Goal: Task Accomplishment & Management: Complete application form

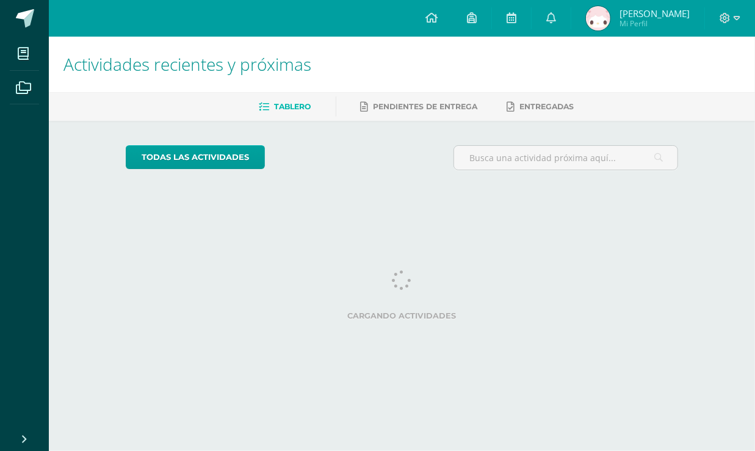
click at [734, 15] on div at bounding box center [730, 18] width 50 height 37
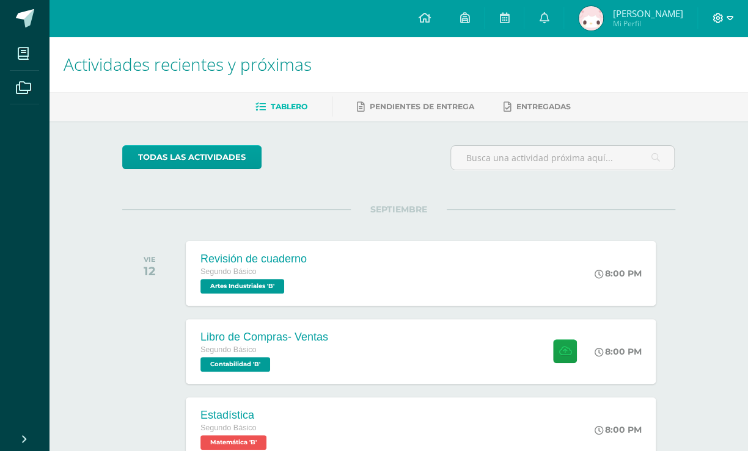
click at [728, 23] on icon at bounding box center [729, 18] width 7 height 11
click at [694, 81] on span "Cerrar sesión" at bounding box center [690, 84] width 55 height 12
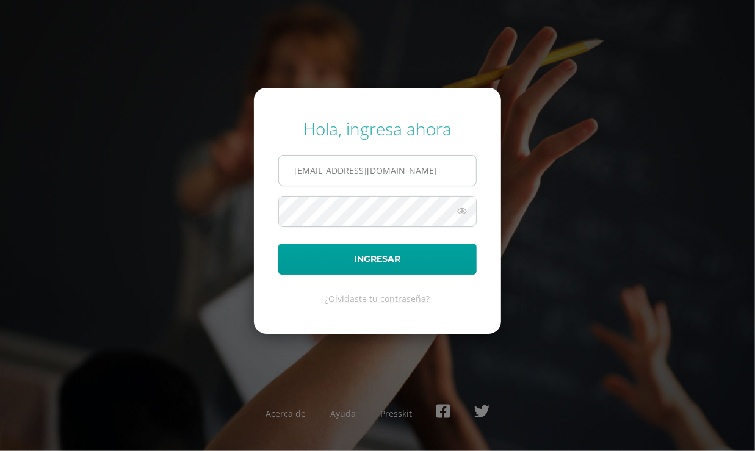
click at [418, 180] on input "pablinsky124mm@gmail.com" at bounding box center [377, 171] width 197 height 30
type input "2021050@laestrella.edu.gt"
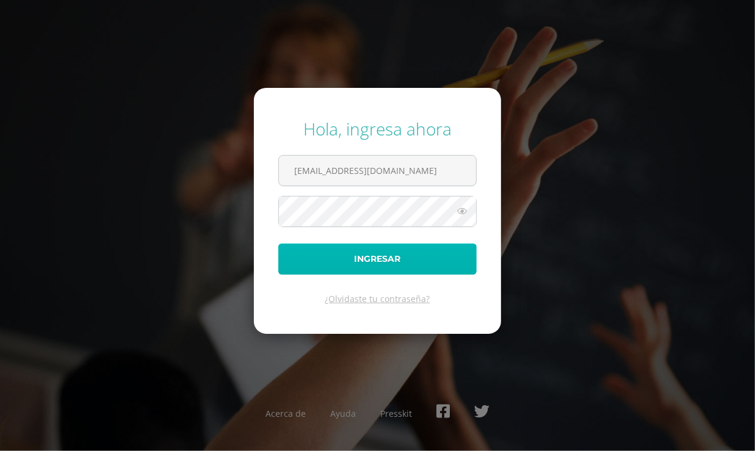
click at [400, 258] on button "Ingresar" at bounding box center [377, 259] width 198 height 31
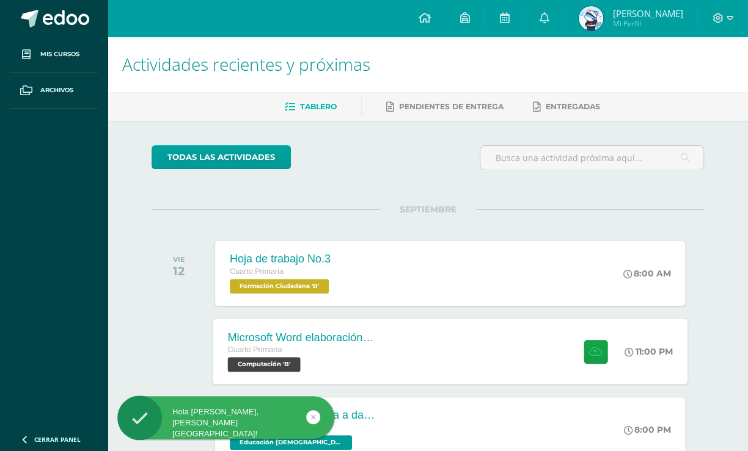
click at [409, 348] on div "Microsoft Word elaboración redacción y personalización de documentos Cuarto Pri…" at bounding box center [450, 351] width 475 height 65
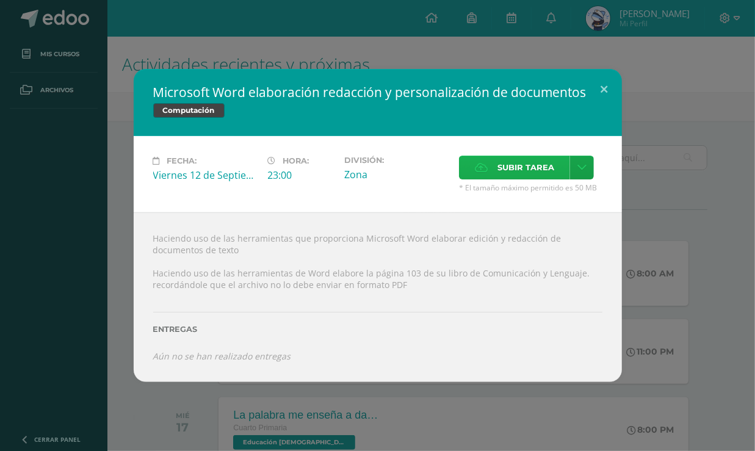
click at [525, 166] on span "Subir tarea" at bounding box center [526, 167] width 57 height 23
click at [0, 0] on input "Subir tarea" at bounding box center [0, 0] width 0 height 0
